Goal: Find contact information: Find contact information

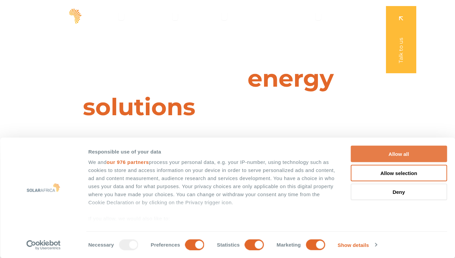
click at [401, 154] on button "Allow all" at bounding box center [398, 154] width 96 height 16
